Goal: Navigation & Orientation: Find specific page/section

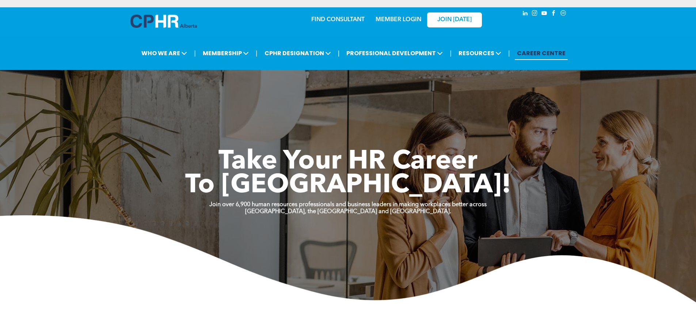
click at [395, 18] on link "MEMBER LOGIN" at bounding box center [399, 20] width 46 height 6
click at [411, 20] on link "MEMBER LOGIN" at bounding box center [399, 20] width 46 height 6
click at [391, 18] on link "MEMBER LOGIN" at bounding box center [399, 20] width 46 height 6
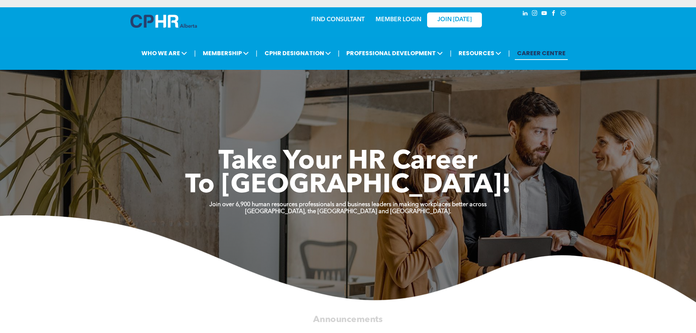
click at [402, 17] on link "MEMBER LOGIN" at bounding box center [399, 20] width 46 height 6
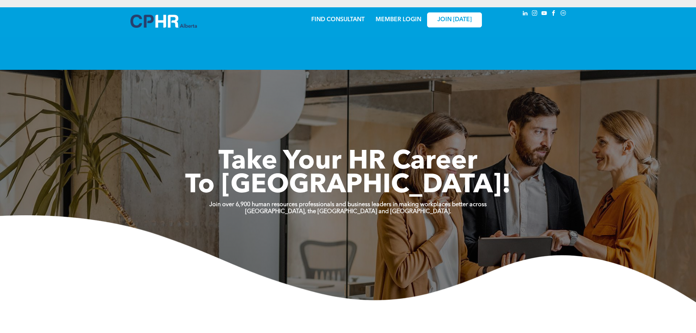
click at [403, 15] on div "MEMBER LOGIN" at bounding box center [399, 17] width 48 height 13
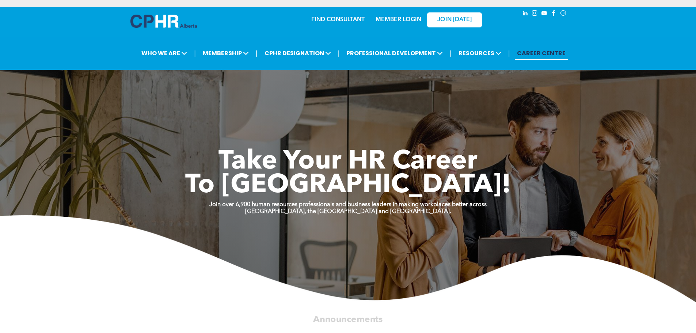
click at [398, 21] on link "MEMBER LOGIN" at bounding box center [399, 20] width 46 height 6
click at [397, 19] on link "MEMBER LOGIN" at bounding box center [399, 20] width 46 height 6
